Goal: Task Accomplishment & Management: Manage account settings

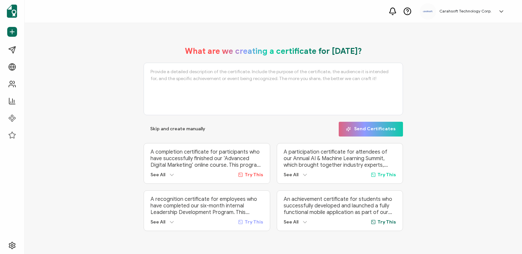
click at [468, 9] on h5 "Carahsoft Technology Corp." at bounding box center [465, 11] width 52 height 5
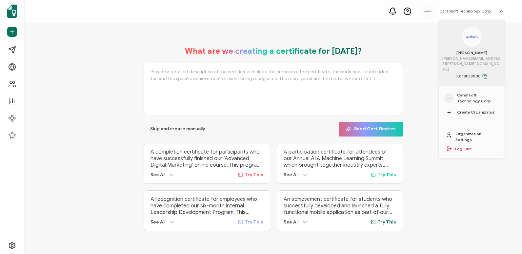
click at [459, 146] on link "Log Out" at bounding box center [463, 149] width 16 height 6
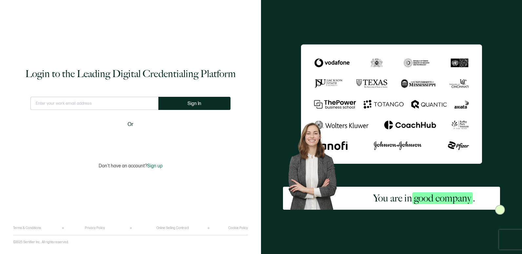
click at [92, 105] on input "text" at bounding box center [94, 103] width 128 height 13
type input "[PERSON_NAME][EMAIL_ADDRESS][PERSON_NAME][DOMAIN_NAME]"
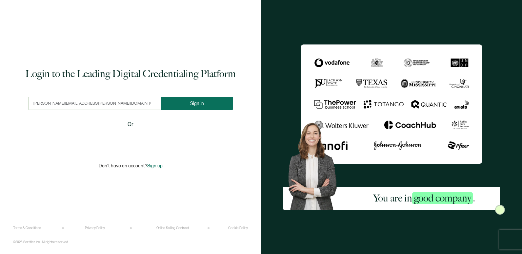
click at [195, 107] on button "Sign In" at bounding box center [197, 103] width 72 height 13
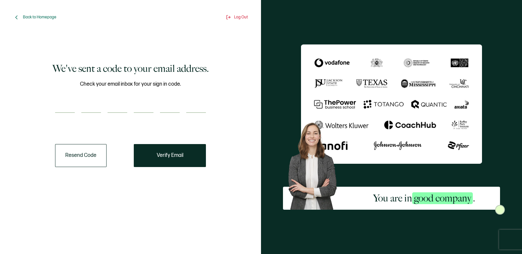
click at [66, 109] on input "number" at bounding box center [65, 106] width 20 height 13
click at [73, 104] on input "number" at bounding box center [65, 106] width 20 height 13
type input "2"
type input "8"
type input "5"
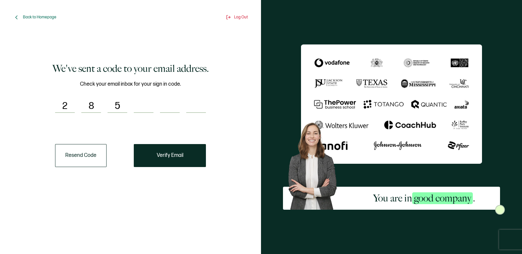
type input "4"
type input "7"
type input "0"
